Goal: Task Accomplishment & Management: Complete application form

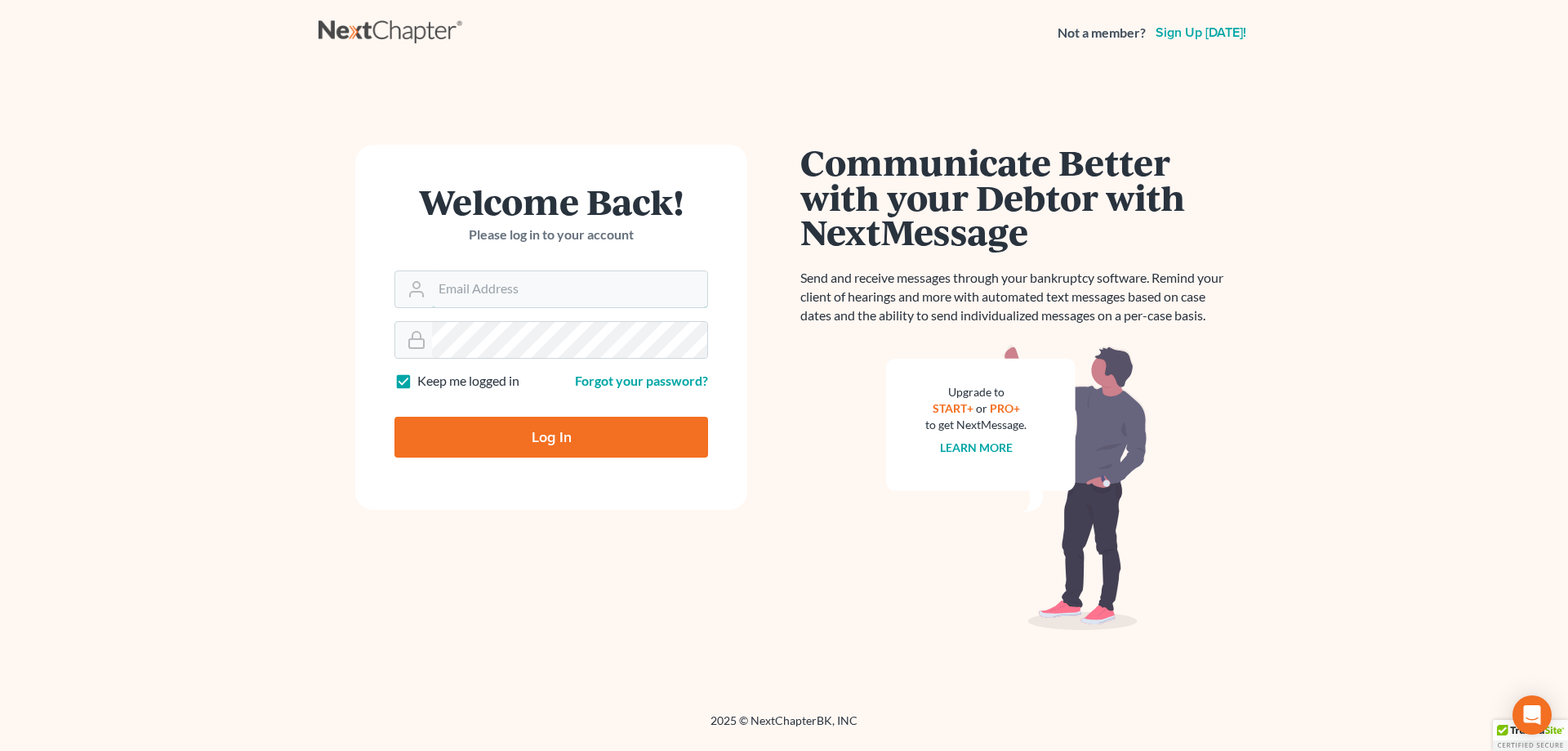
type input "forsythelaw@yahoo.com"
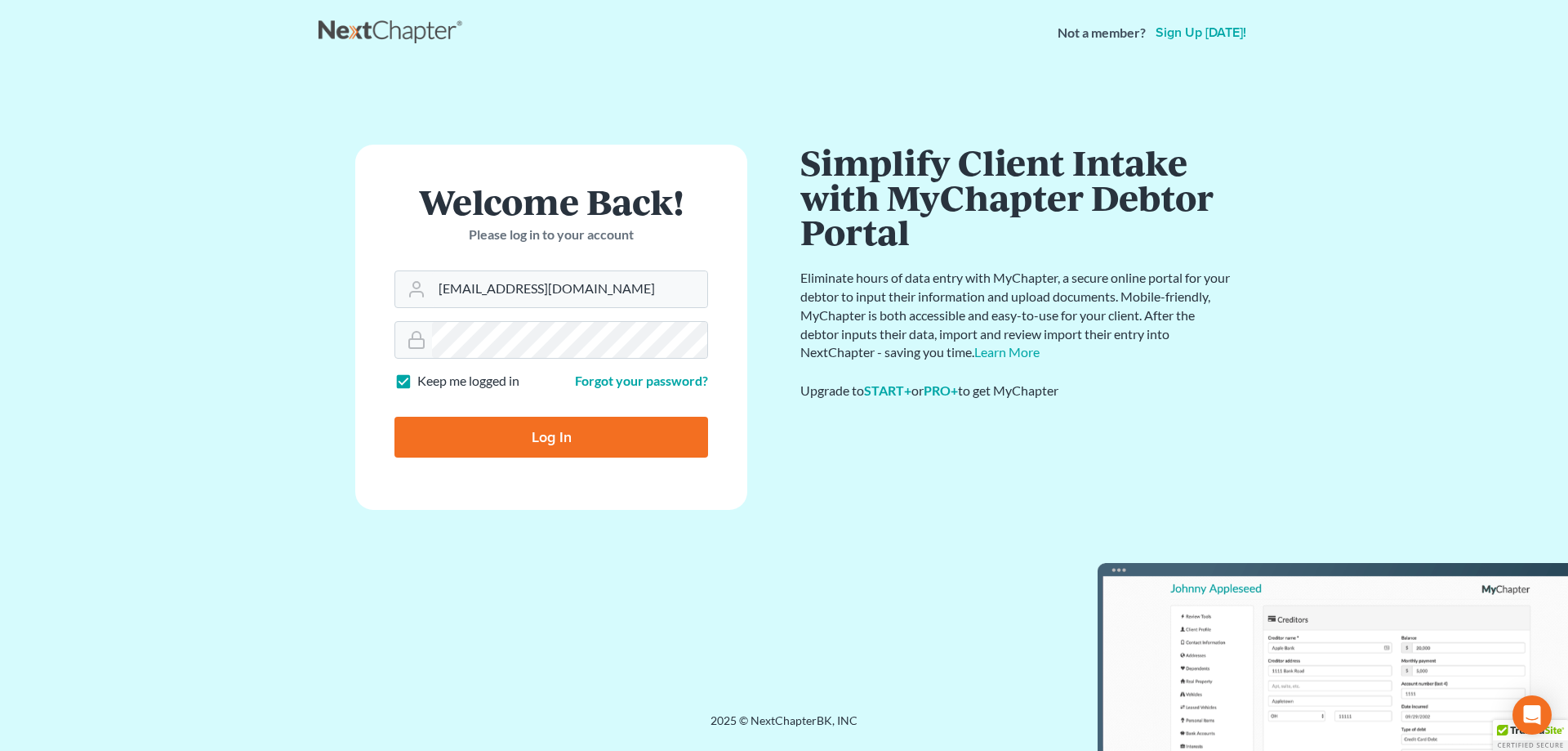
click at [528, 449] on input "Log In" at bounding box center [551, 437] width 313 height 41
type input "Thinking..."
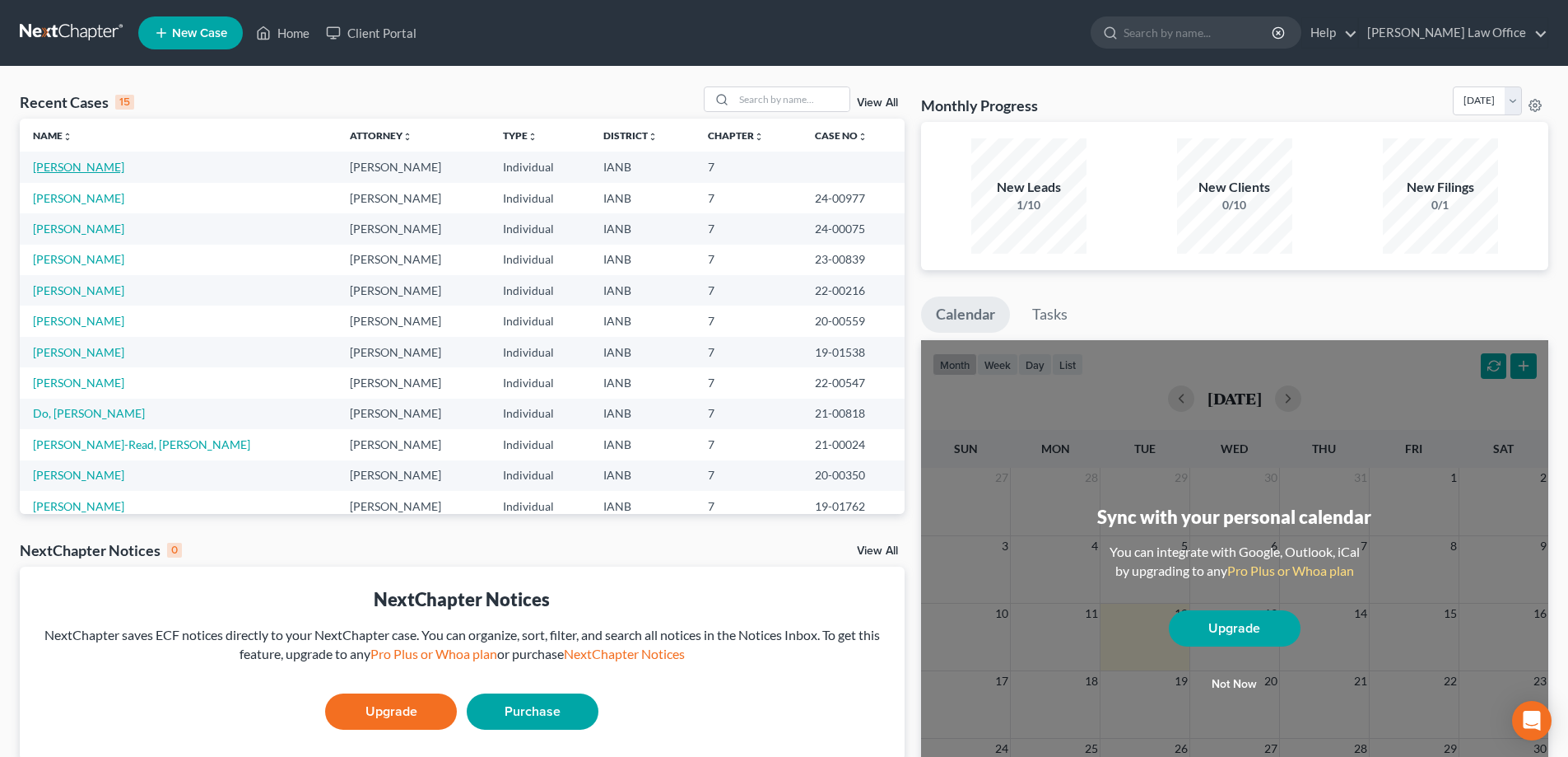
click at [58, 167] on link "Monahan, Kyle" at bounding box center [78, 166] width 92 height 14
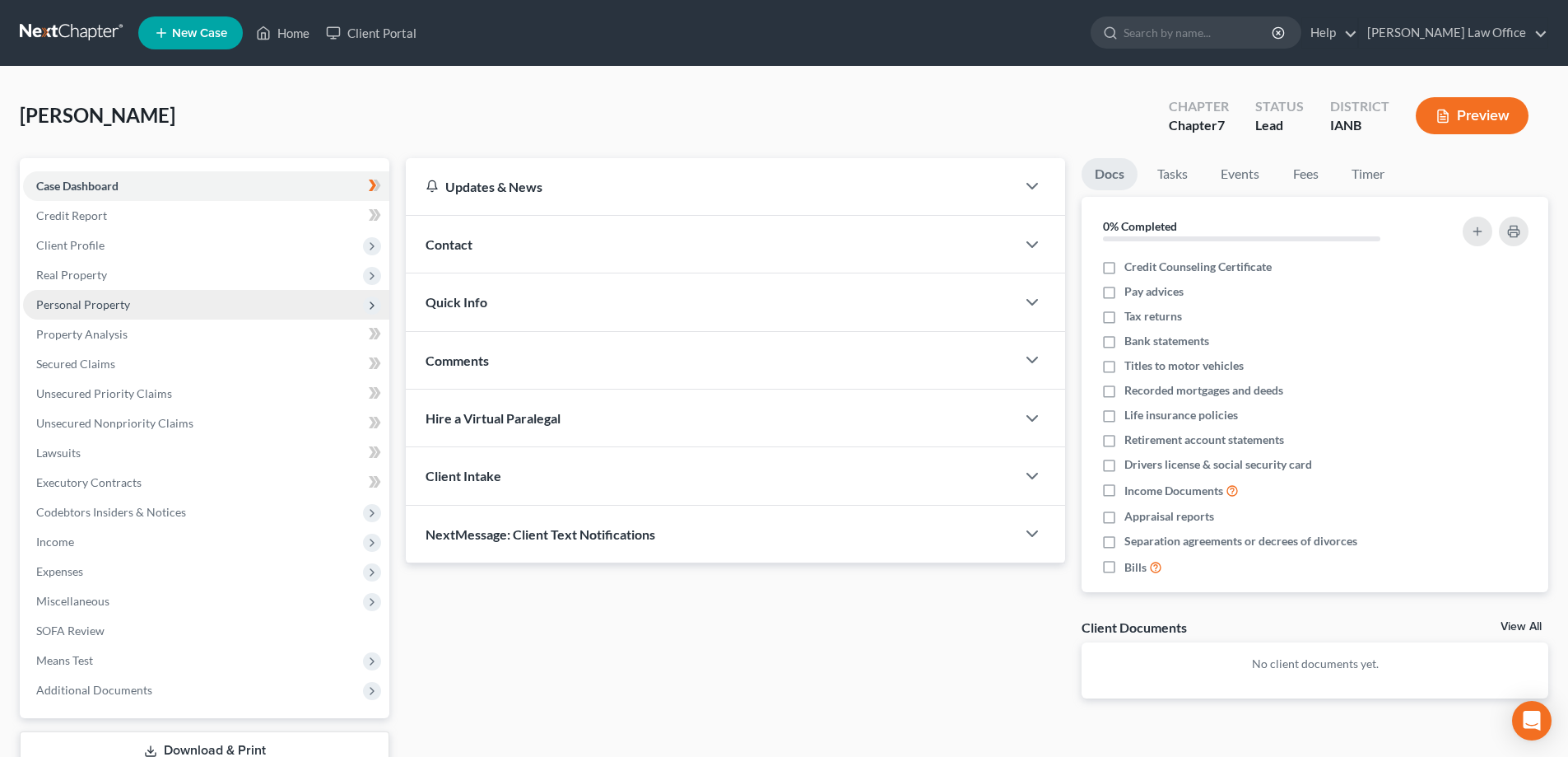
click at [102, 303] on span "Personal Property" at bounding box center [83, 303] width 93 height 14
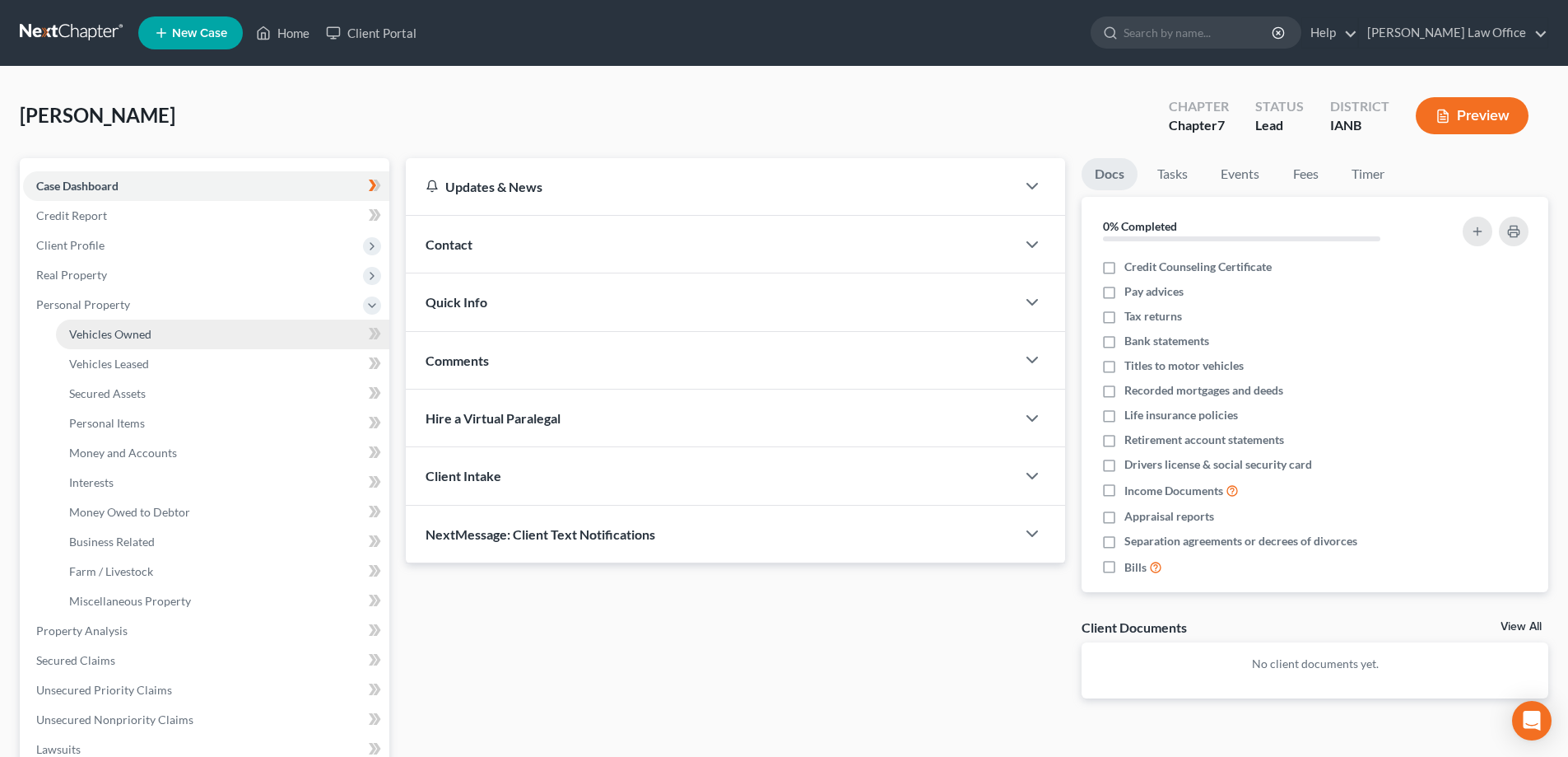
click at [108, 335] on span "Vehicles Owned" at bounding box center [110, 333] width 83 height 14
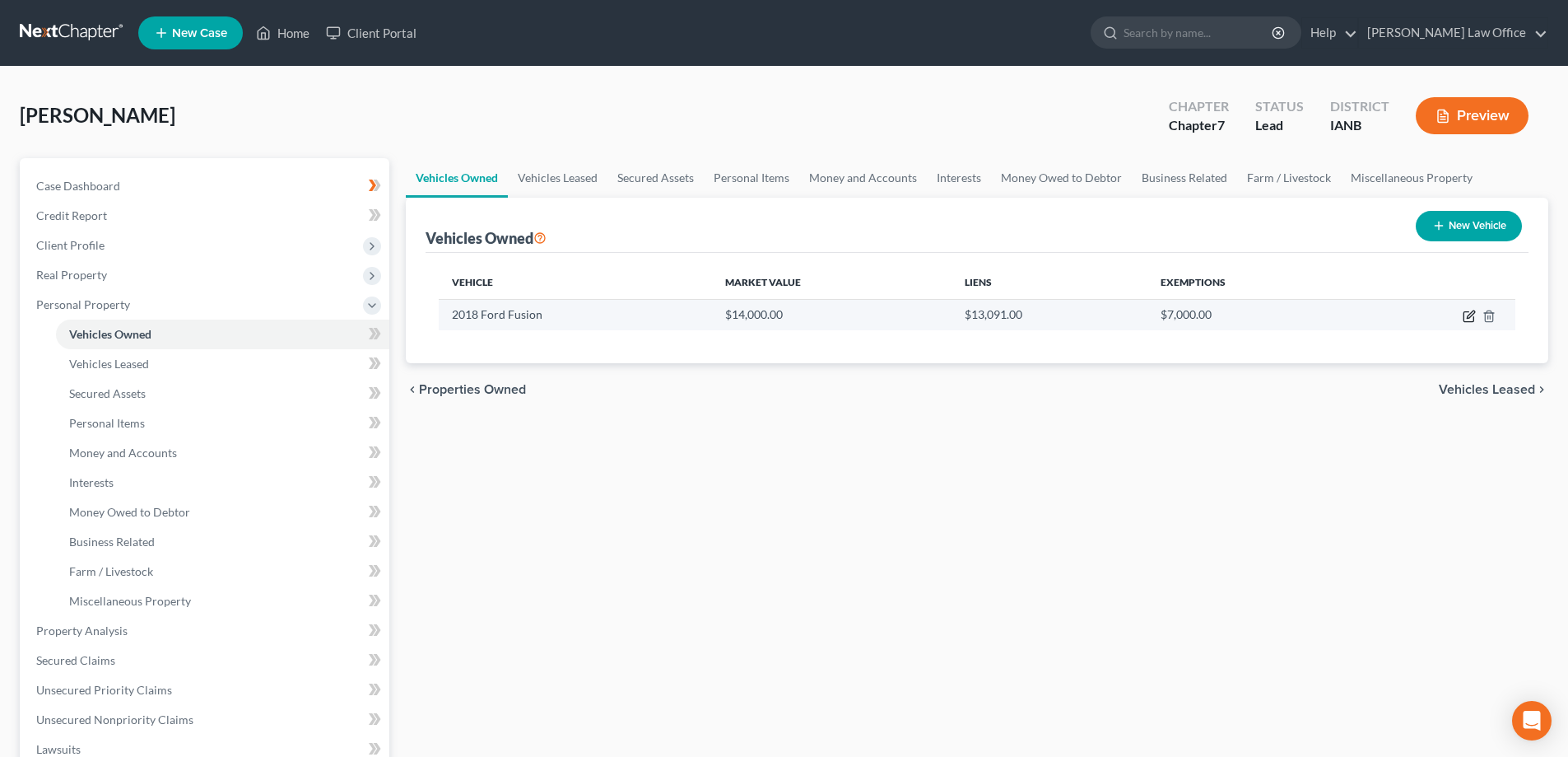
click at [1465, 317] on icon "button" at bounding box center [1469, 316] width 14 height 14
select select "0"
select select "8"
select select "1"
select select "0"
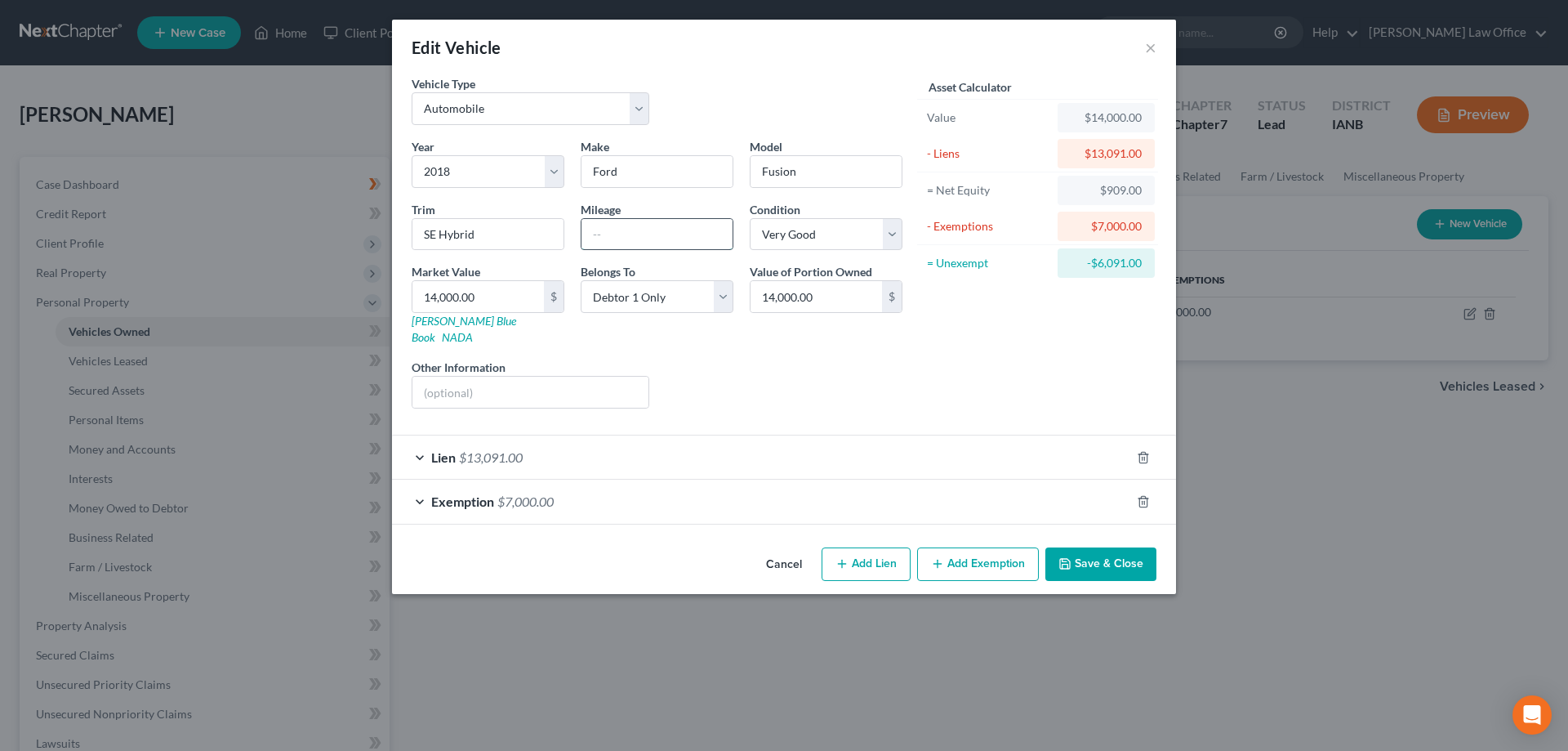
click at [596, 225] on input "text" at bounding box center [657, 234] width 151 height 31
type input "104,807"
select select "2"
click at [474, 321] on link "Kelly Blue Book" at bounding box center [464, 329] width 104 height 31
click at [502, 296] on input "14,000.00" at bounding box center [478, 296] width 131 height 31
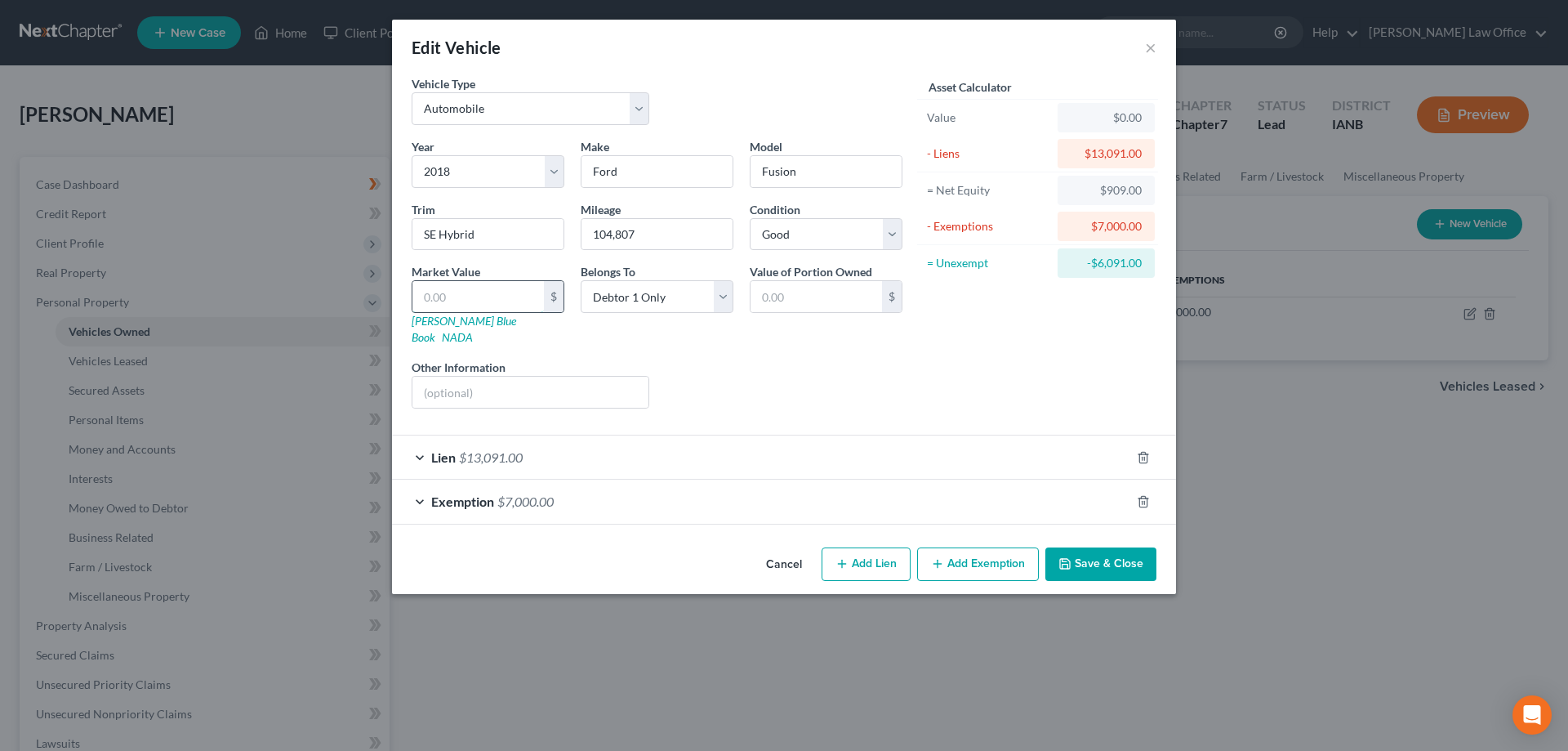
type input "1"
type input "1.00"
type input "10"
type input "10.00"
type input "100"
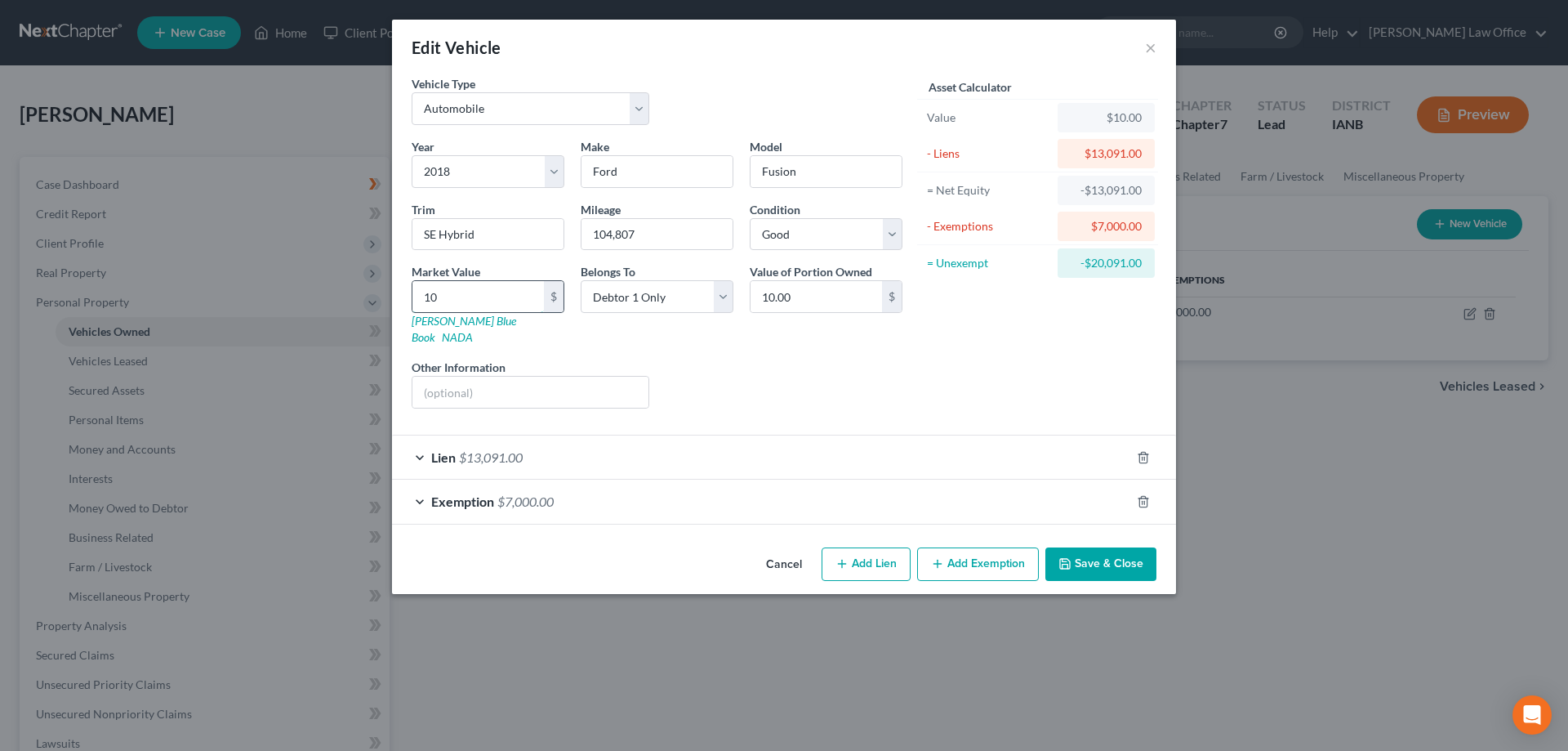
type input "100.00"
type input "1000"
type input "1,000.00"
type input "1,0000"
type input "10,000.00"
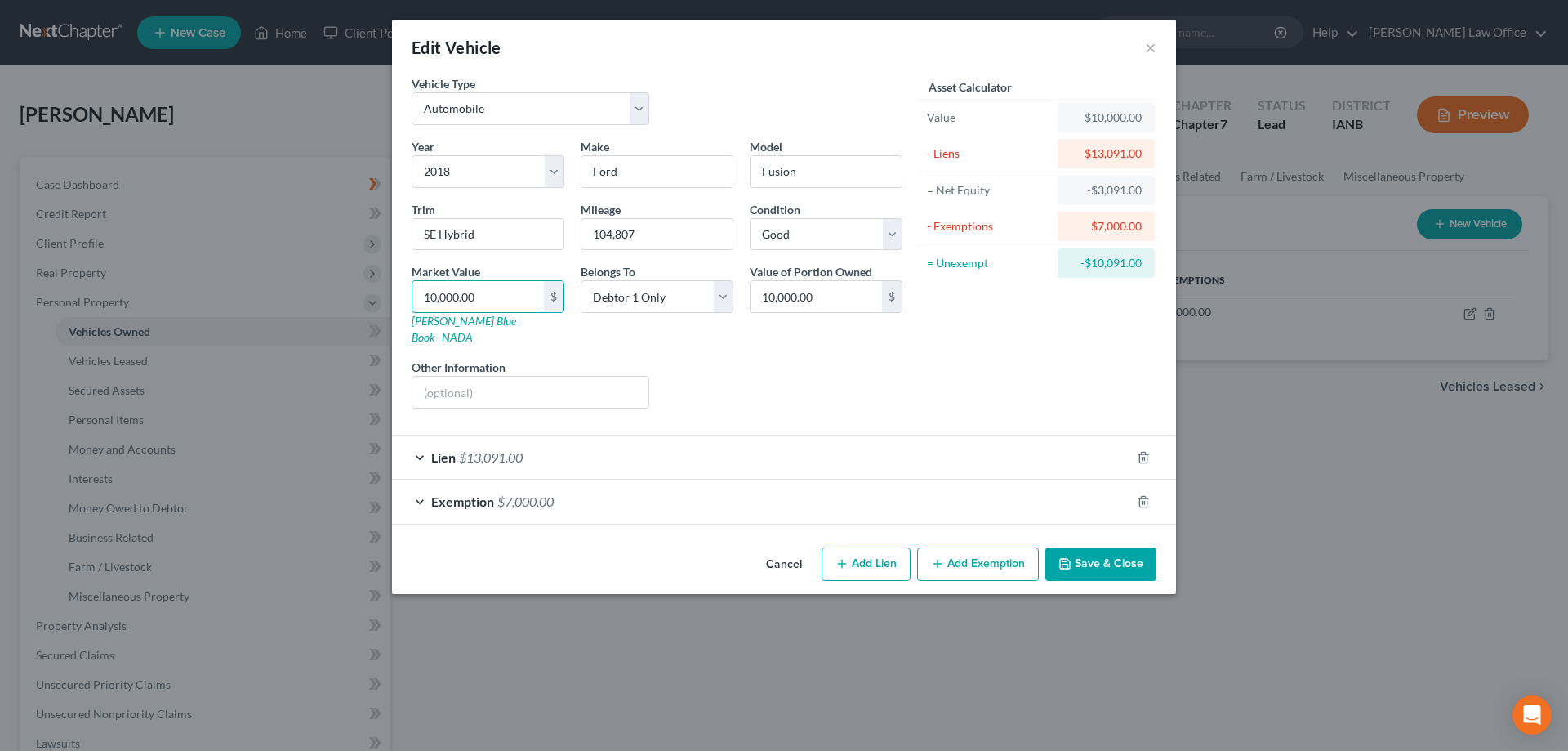
type input "10,000.00"
click at [1097, 552] on button "Save & Close" at bounding box center [1100, 565] width 111 height 34
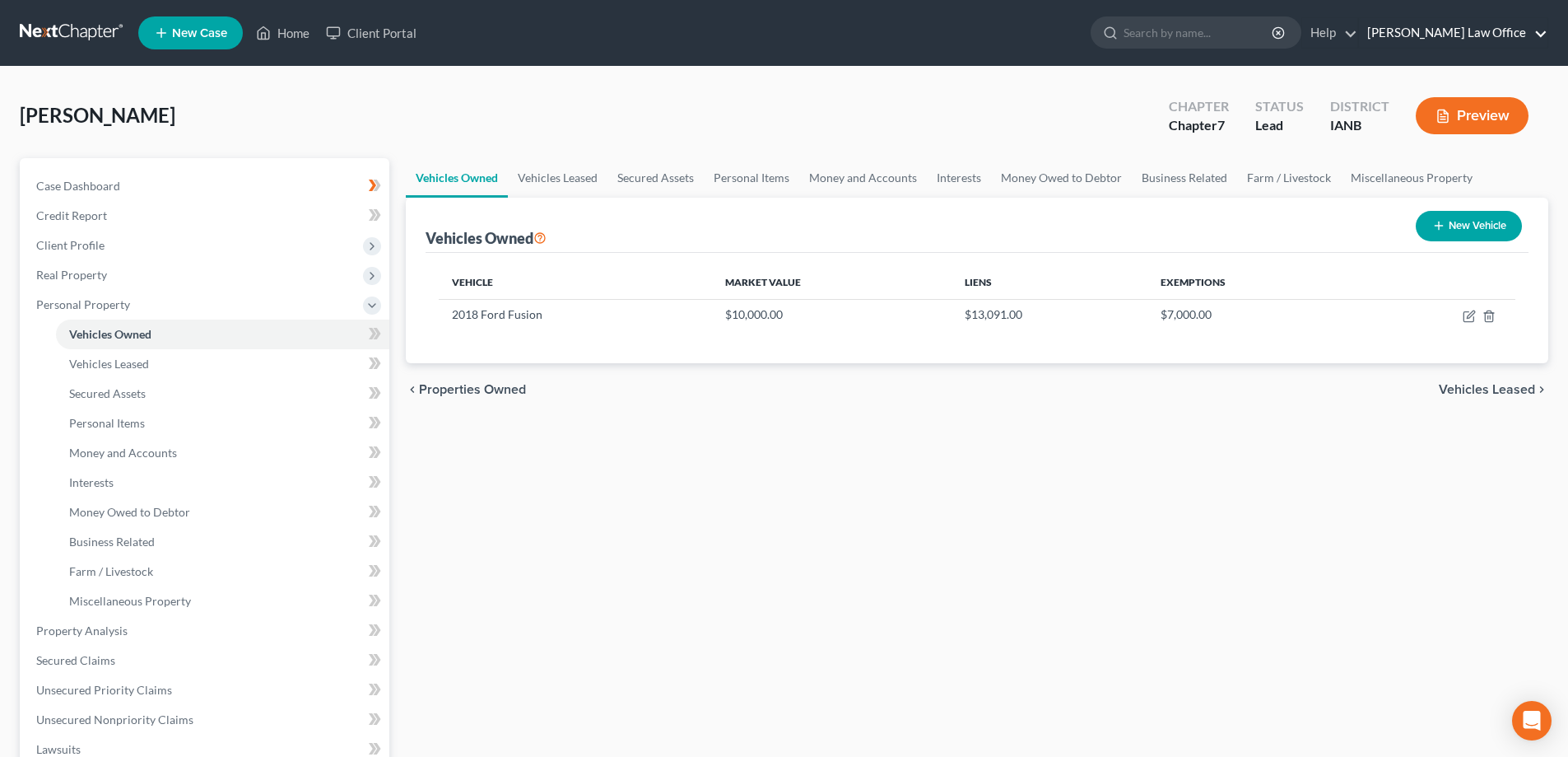
click at [1477, 31] on link "Todd Forsythe Law Office" at bounding box center [1454, 33] width 189 height 30
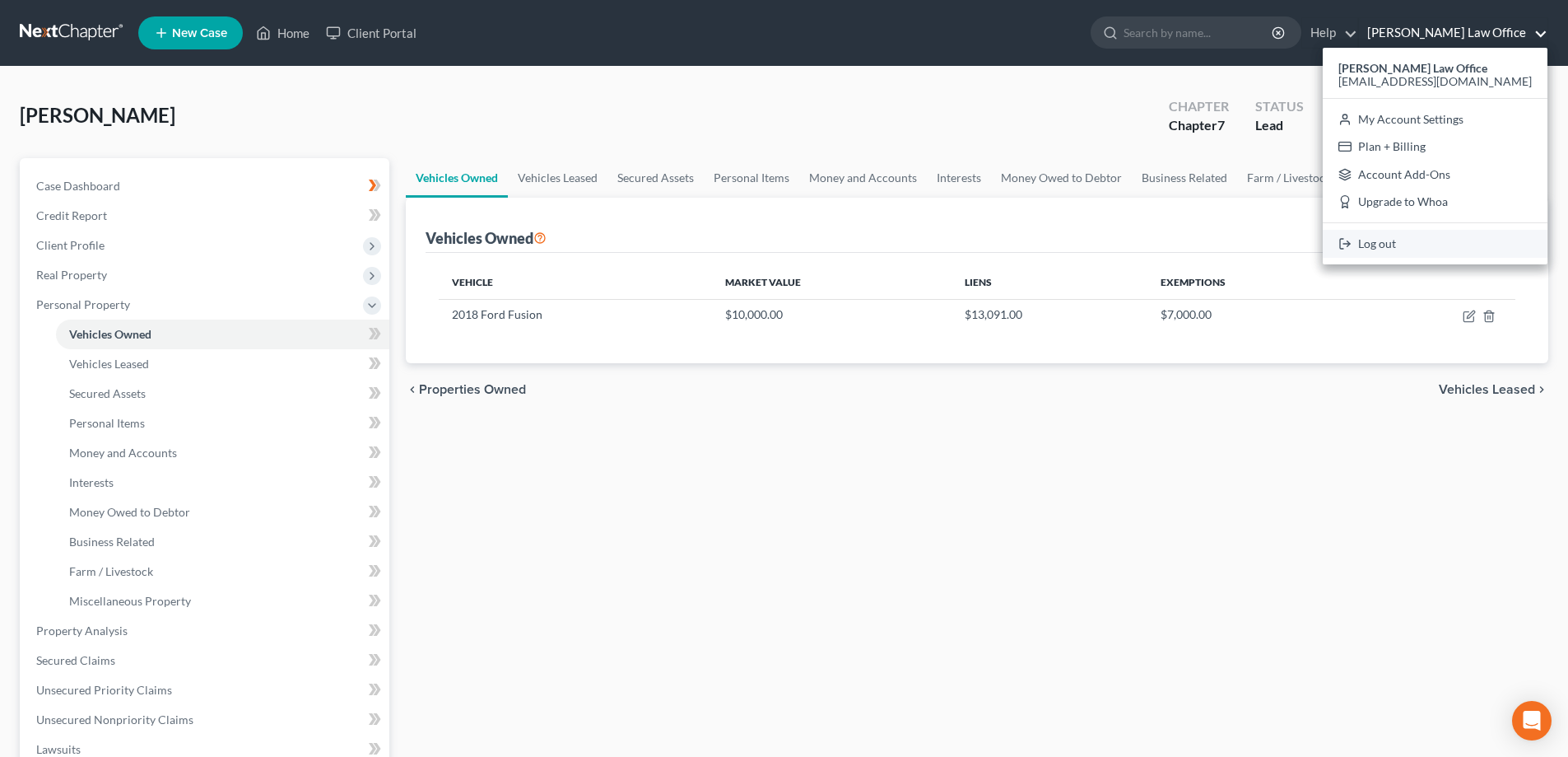
click at [1452, 247] on link "Log out" at bounding box center [1436, 243] width 225 height 28
